Goal: Task Accomplishment & Management: Manage account settings

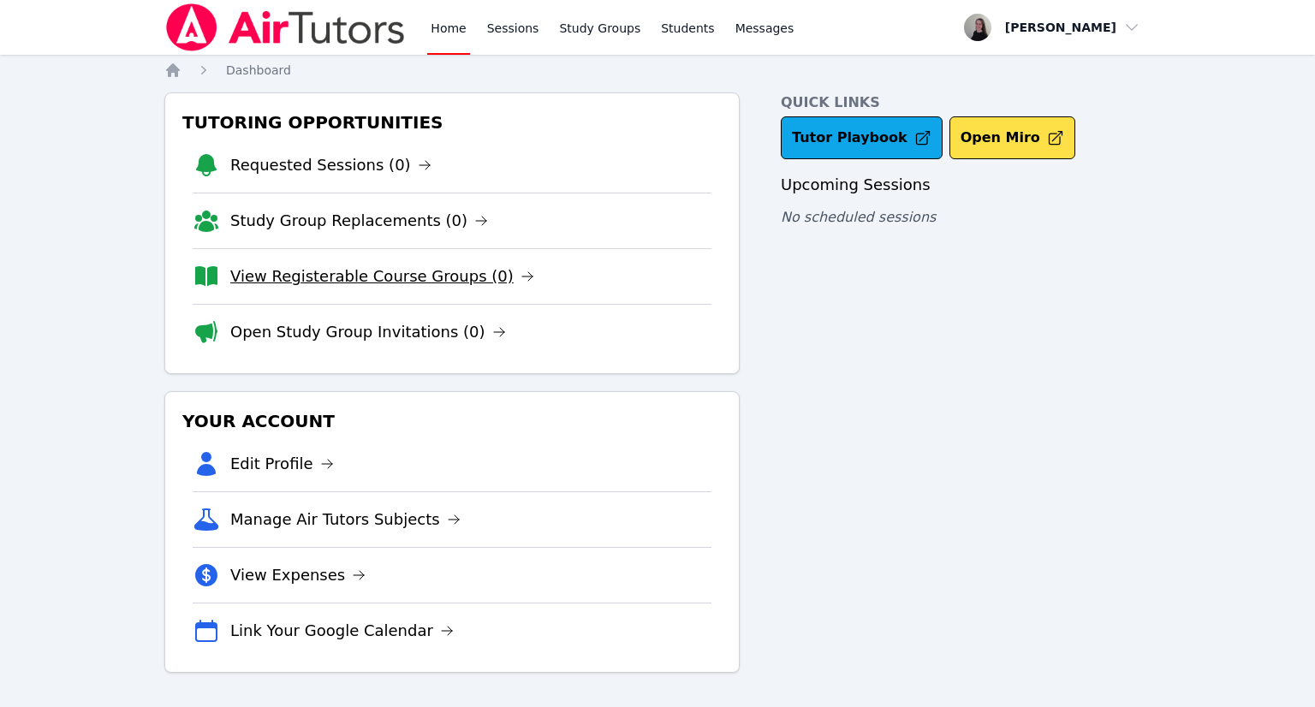
click at [352, 274] on link "View Registerable Course Groups (0)" at bounding box center [382, 276] width 304 height 24
